Goal: Navigation & Orientation: Find specific page/section

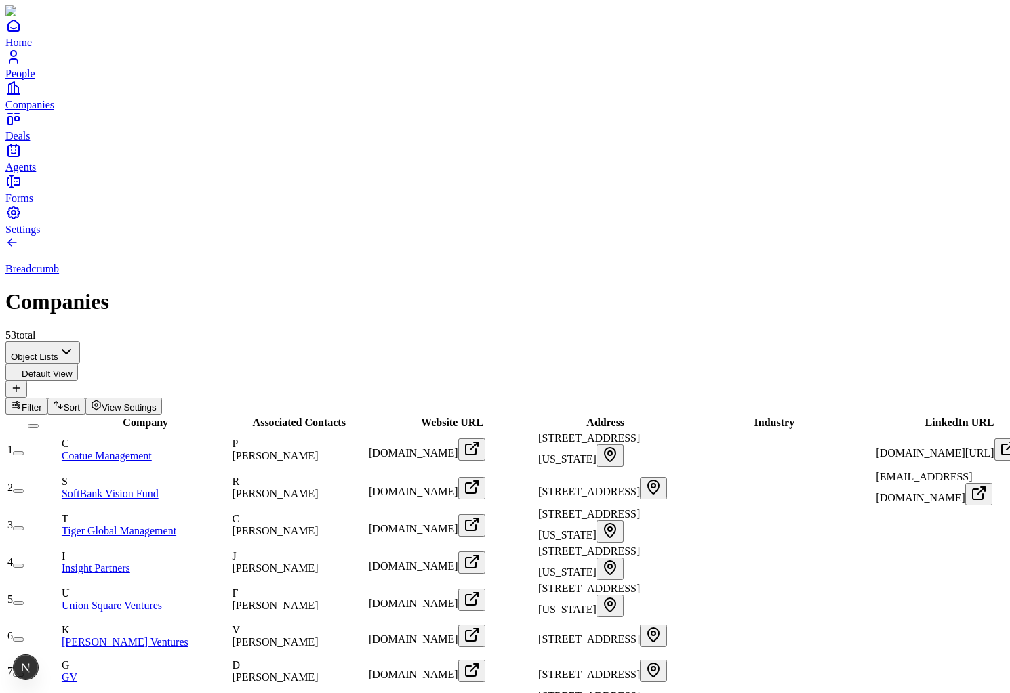
click at [318, 450] on span "[PERSON_NAME]" at bounding box center [275, 456] width 86 height 12
